Goal: Find contact information: Find contact information

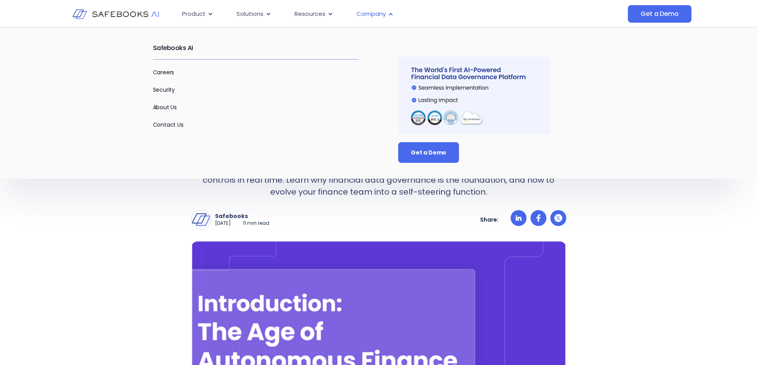
click at [373, 15] on span "Company" at bounding box center [370, 14] width 29 height 9
click at [169, 124] on link "Contact Us" at bounding box center [168, 125] width 31 height 8
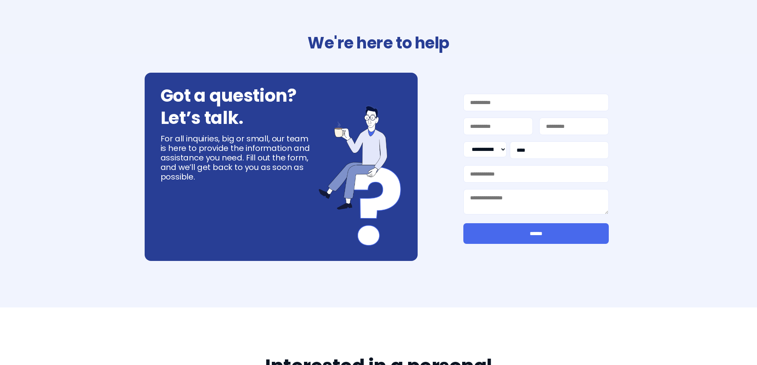
select select "**"
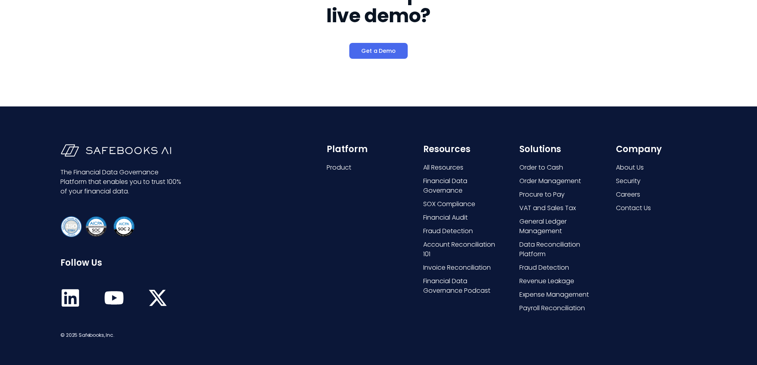
scroll to position [373, 0]
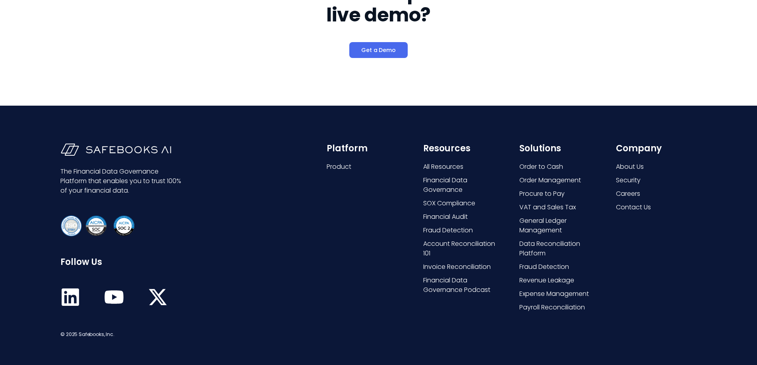
click at [174, 31] on div "Interested in a personal live demo? Get a Demo" at bounding box center [378, 20] width 451 height 172
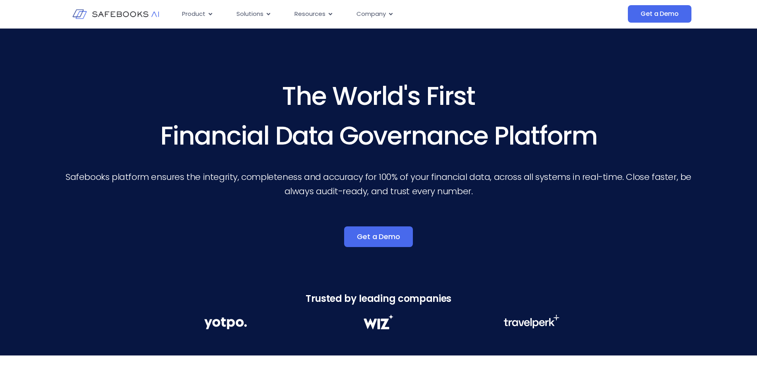
drag, startPoint x: 762, startPoint y: 26, endPoint x: 753, endPoint y: 10, distance: 18.1
click at [753, 10] on html "Skip to content Product Close Product Open Product Product Platform Overview Se…" at bounding box center [378, 182] width 757 height 365
